Goal: Information Seeking & Learning: Learn about a topic

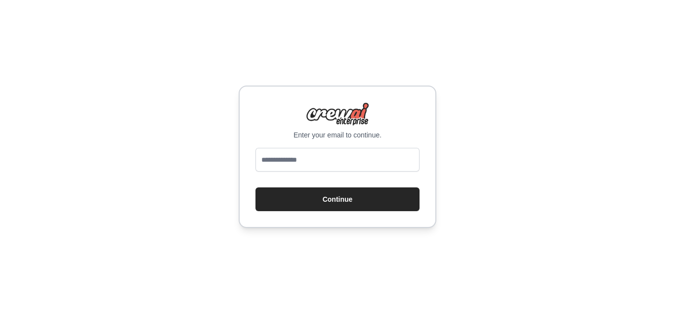
type input "**********"
click at [332, 200] on button "Continue" at bounding box center [338, 199] width 164 height 24
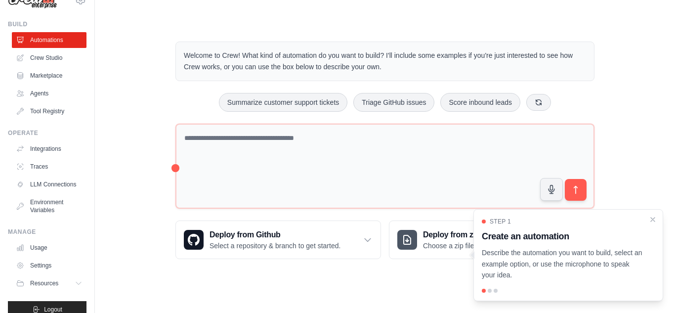
scroll to position [42, 0]
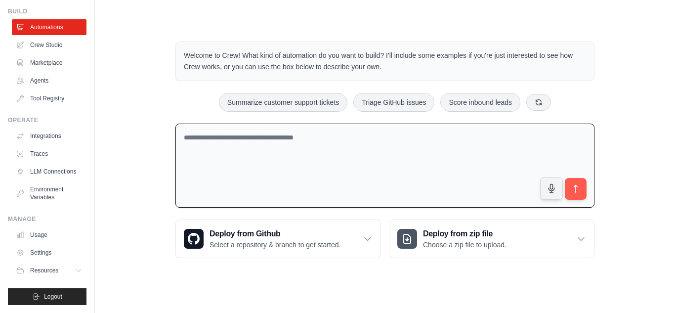
click at [268, 144] on textarea at bounding box center [385, 166] width 419 height 85
click at [143, 85] on div "Welcome to Crew! What kind of automation do you want to build? I'll include som…" at bounding box center [385, 150] width 549 height 248
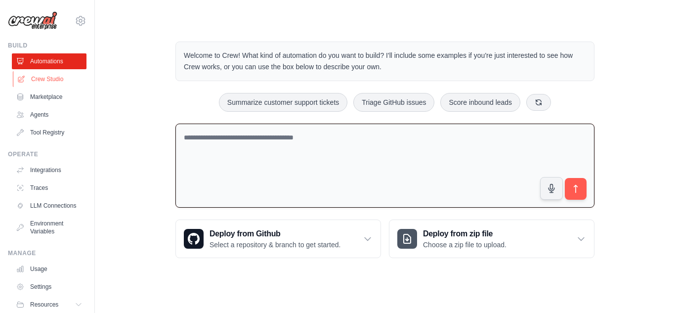
click at [47, 77] on link "Crew Studio" at bounding box center [50, 79] width 75 height 16
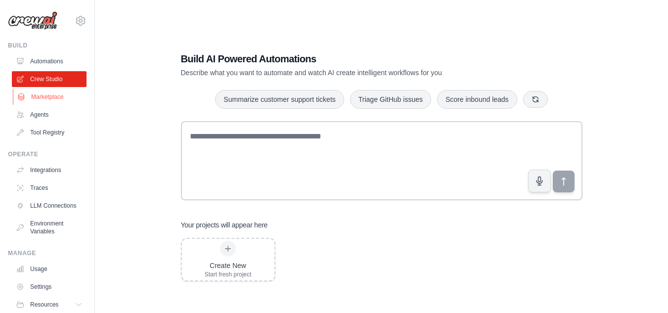
click at [46, 98] on link "Marketplace" at bounding box center [50, 97] width 75 height 16
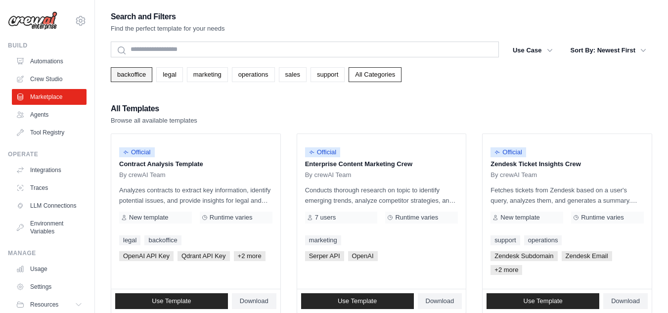
click at [130, 71] on link "backoffice" at bounding box center [132, 74] width 42 height 15
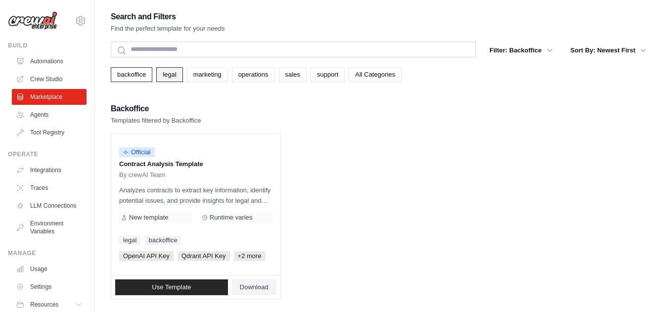
click at [176, 72] on link "legal" at bounding box center [169, 74] width 26 height 15
click at [212, 77] on link "marketing" at bounding box center [207, 74] width 41 height 15
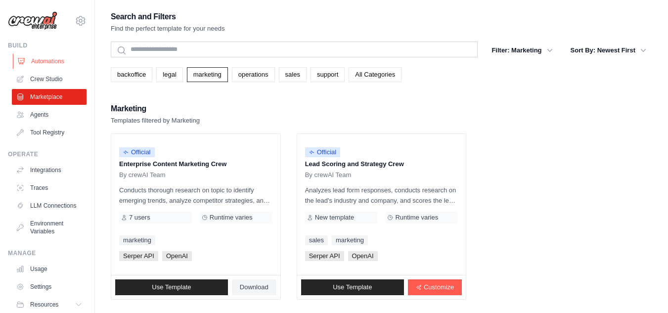
click at [45, 59] on link "Automations" at bounding box center [50, 61] width 75 height 16
